Goal: Task Accomplishment & Management: Manage account settings

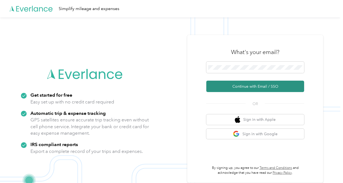
click at [235, 89] on button "Continue with Email / SSO" at bounding box center [255, 86] width 98 height 11
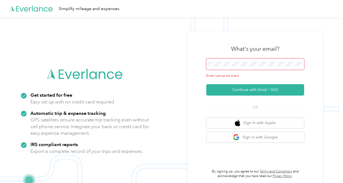
click at [230, 67] on span at bounding box center [255, 63] width 98 height 11
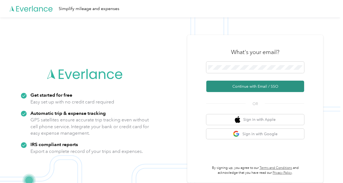
click at [254, 85] on button "Continue with Email / SSO" at bounding box center [255, 86] width 98 height 11
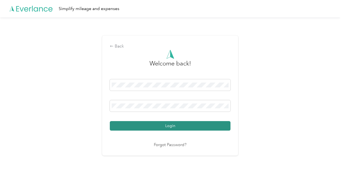
click at [213, 127] on button "Login" at bounding box center [170, 126] width 121 height 10
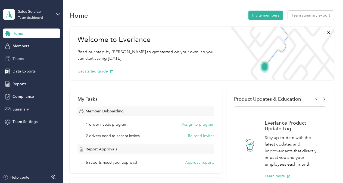
click at [16, 60] on span "Teams" at bounding box center [17, 59] width 11 height 6
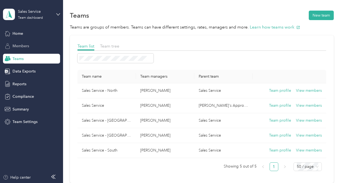
click at [21, 45] on span "Members" at bounding box center [20, 46] width 17 height 6
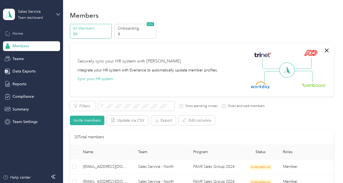
click at [19, 35] on span "Home" at bounding box center [17, 34] width 11 height 6
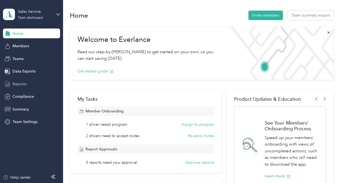
click at [19, 85] on span "Reports" at bounding box center [19, 84] width 14 height 6
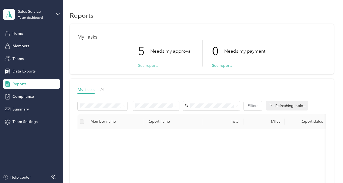
click at [148, 66] on button "See reports" at bounding box center [148, 66] width 20 height 6
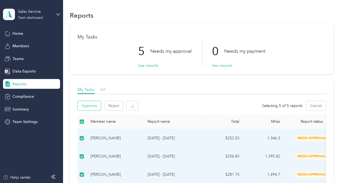
click at [94, 105] on button "Approve" at bounding box center [89, 106] width 23 height 10
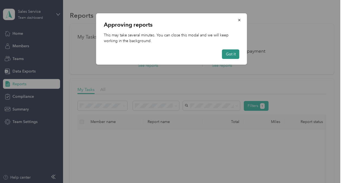
click at [230, 54] on button "Got it" at bounding box center [230, 54] width 17 height 10
